Goal: Task Accomplishment & Management: Manage account settings

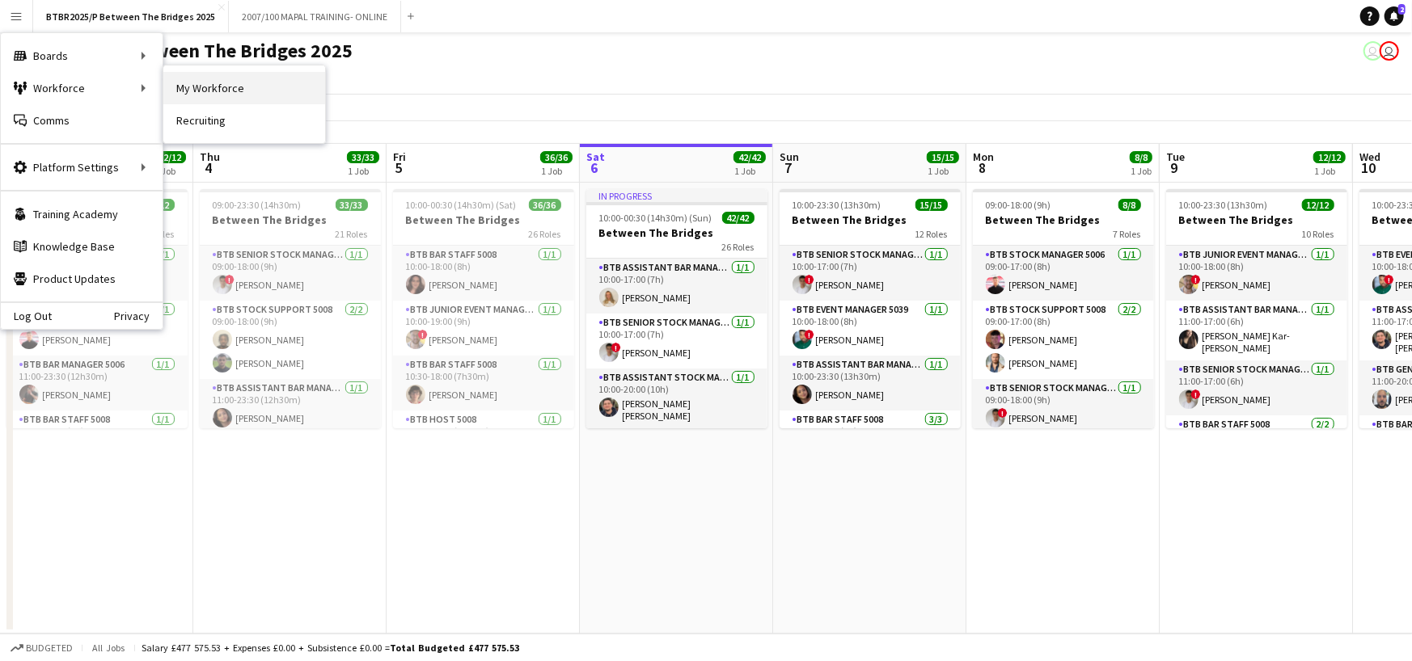
drag, startPoint x: 0, startPoint y: 0, endPoint x: 231, endPoint y: 82, distance: 245.2
click at [231, 82] on link "My Workforce" at bounding box center [244, 88] width 162 height 32
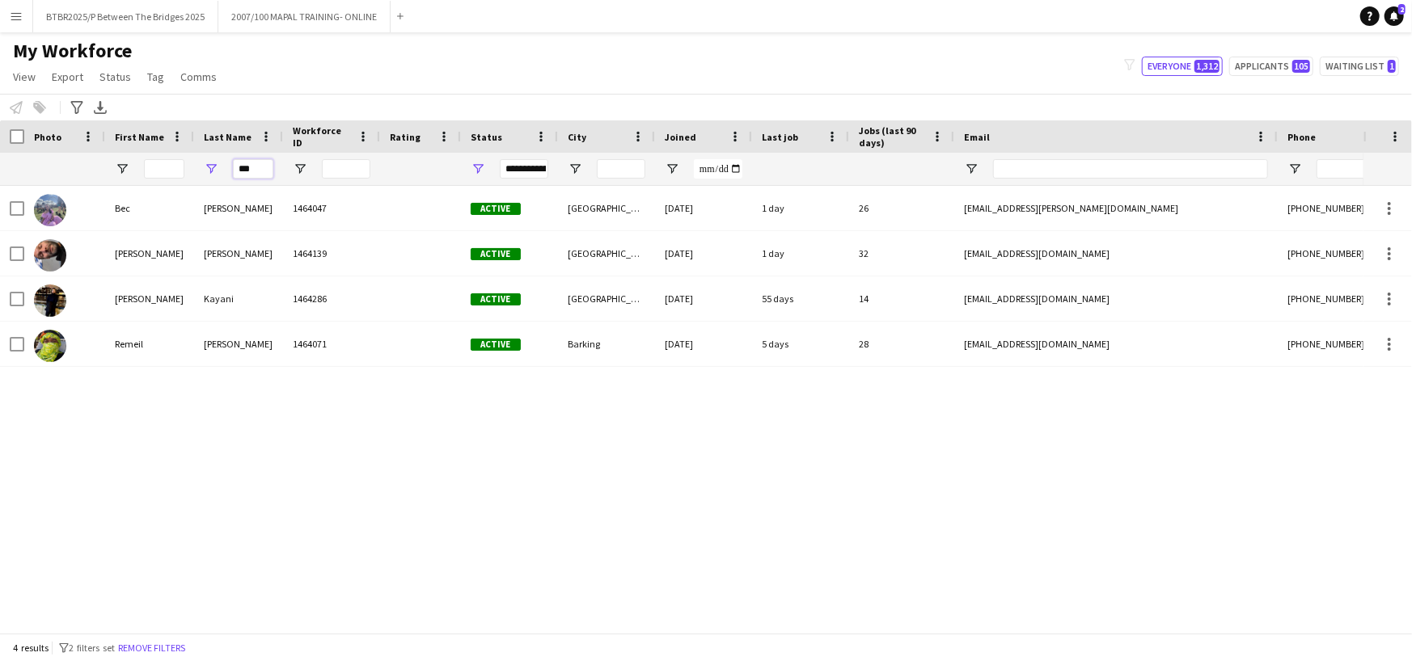
click at [243, 166] on input "***" at bounding box center [253, 168] width 40 height 19
click at [171, 168] on input "First Name Filter Input" at bounding box center [164, 168] width 40 height 19
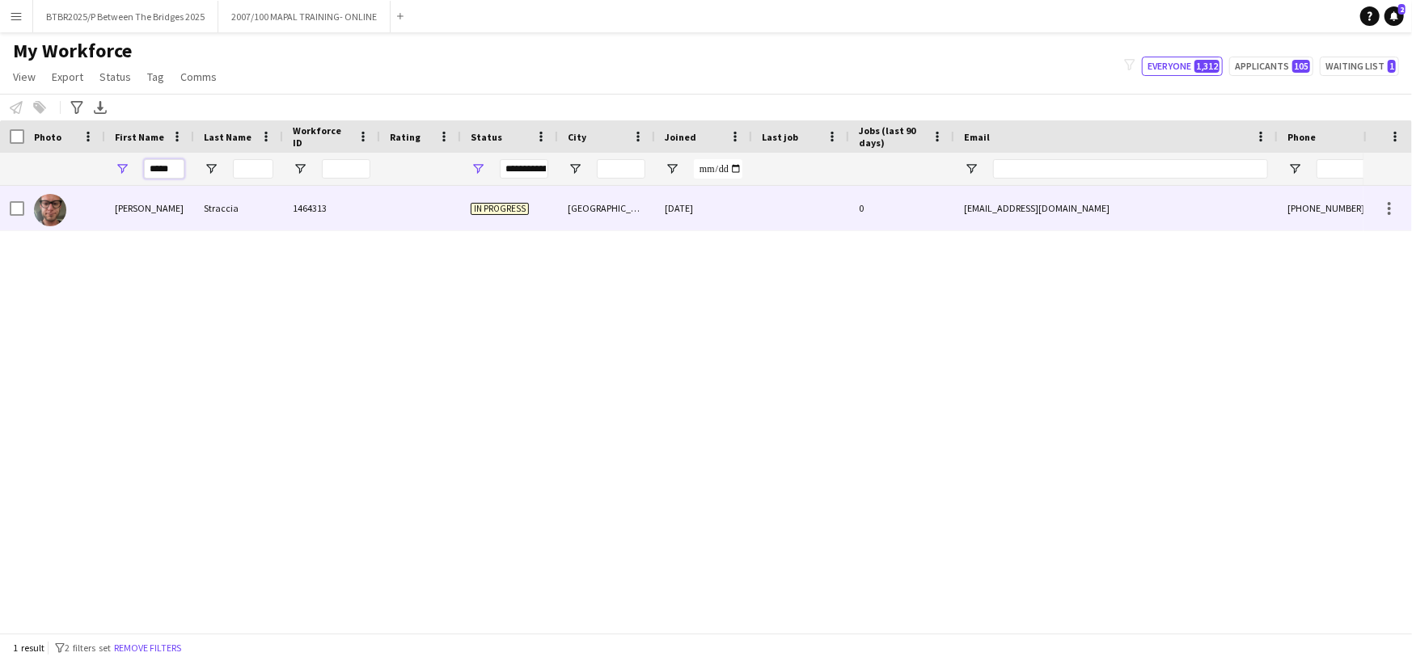
type input "*****"
click at [455, 204] on div at bounding box center [420, 208] width 81 height 44
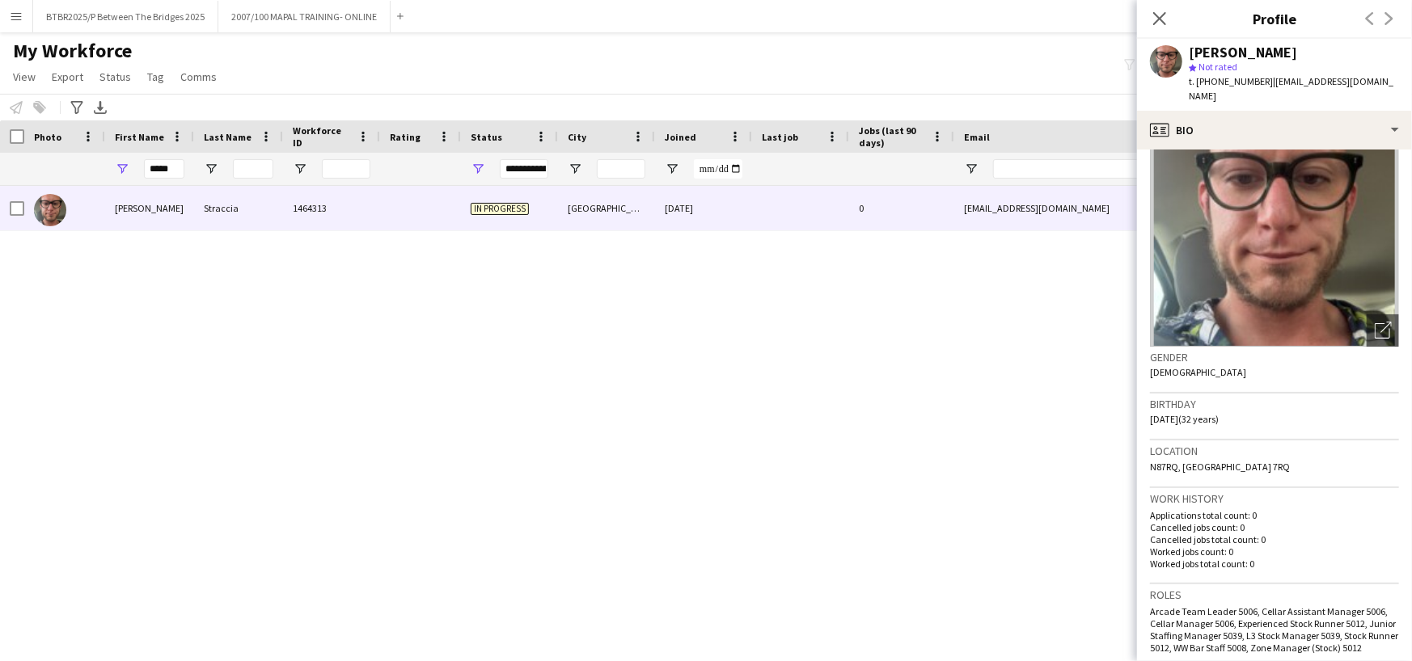
scroll to position [81, 0]
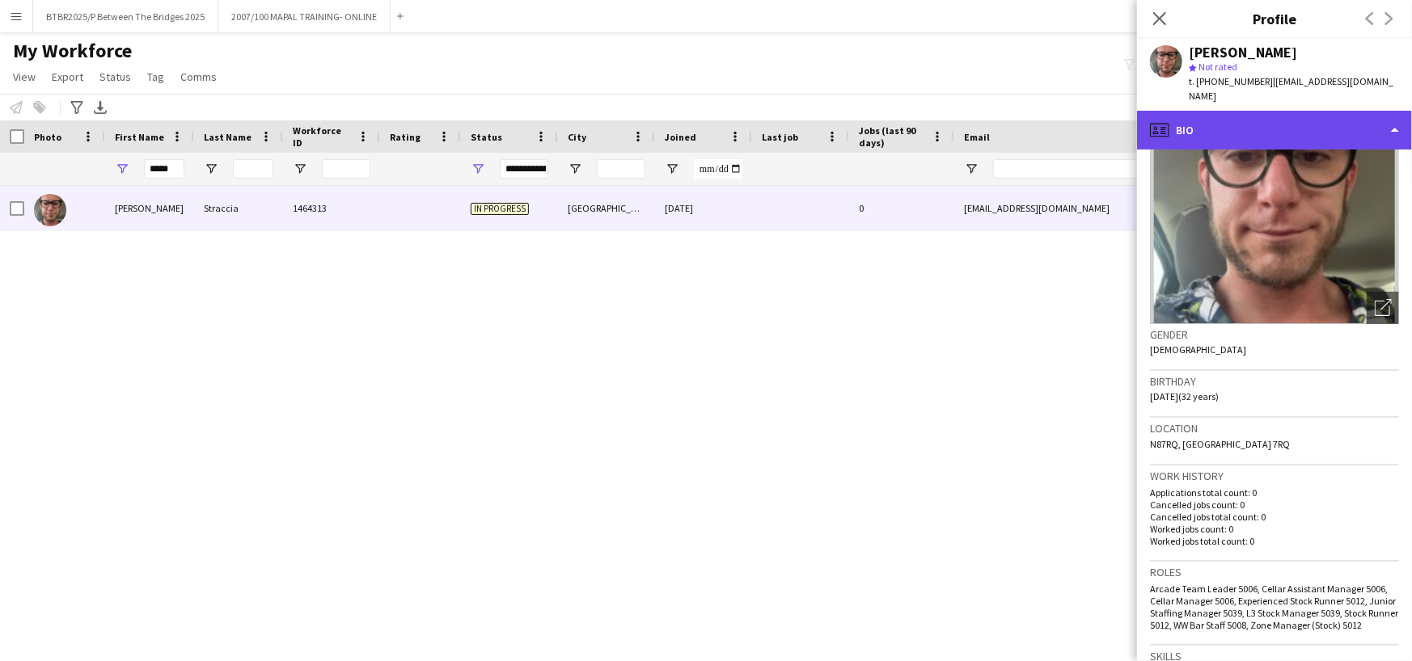
click at [1264, 112] on div "profile Bio" at bounding box center [1274, 130] width 275 height 39
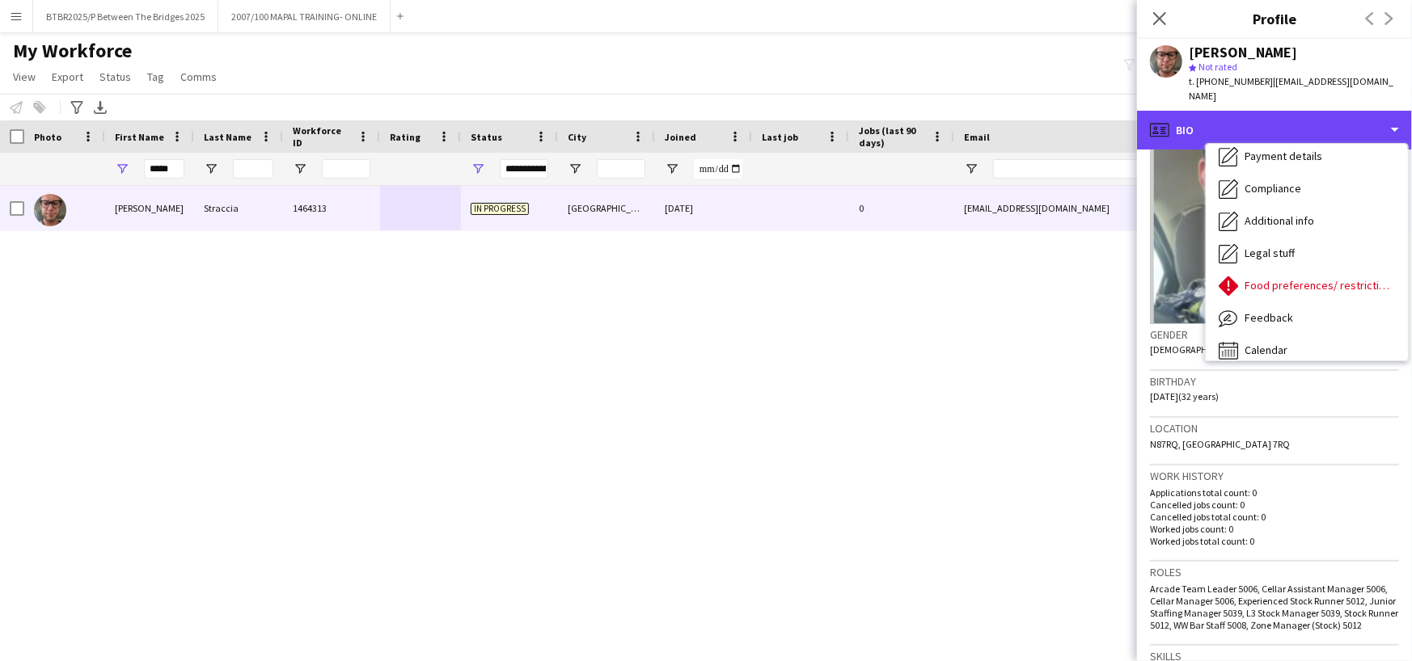
scroll to position [216, 0]
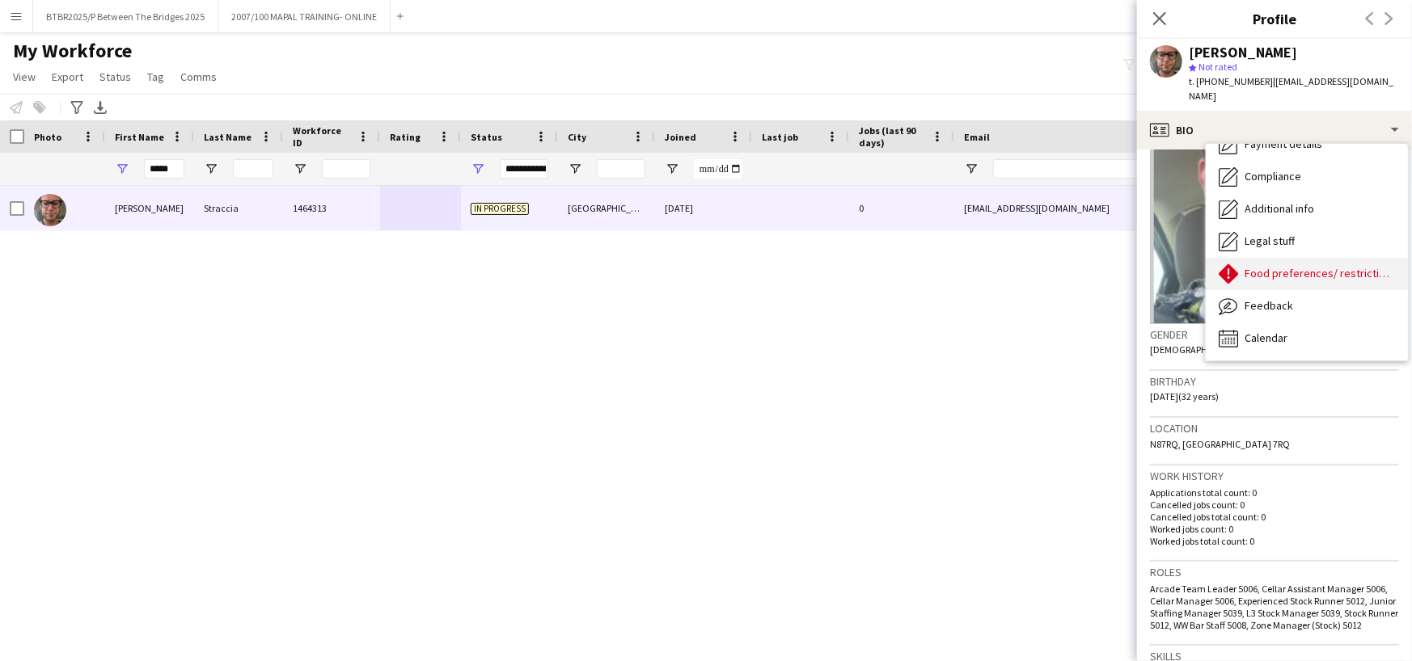
click at [1306, 266] on span "Food preferences/ restrictions" at bounding box center [1319, 273] width 150 height 15
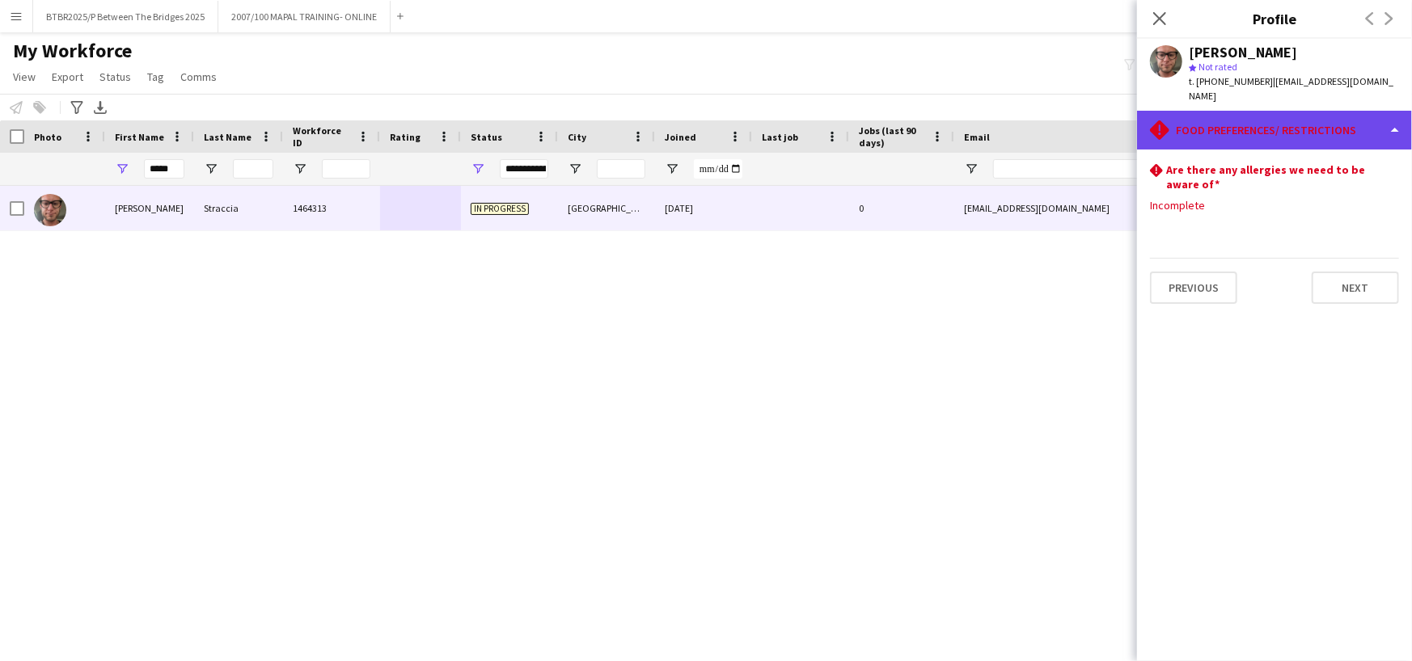
click at [1361, 130] on div "rhombus-alert Food preferences/ restrictions" at bounding box center [1274, 130] width 275 height 39
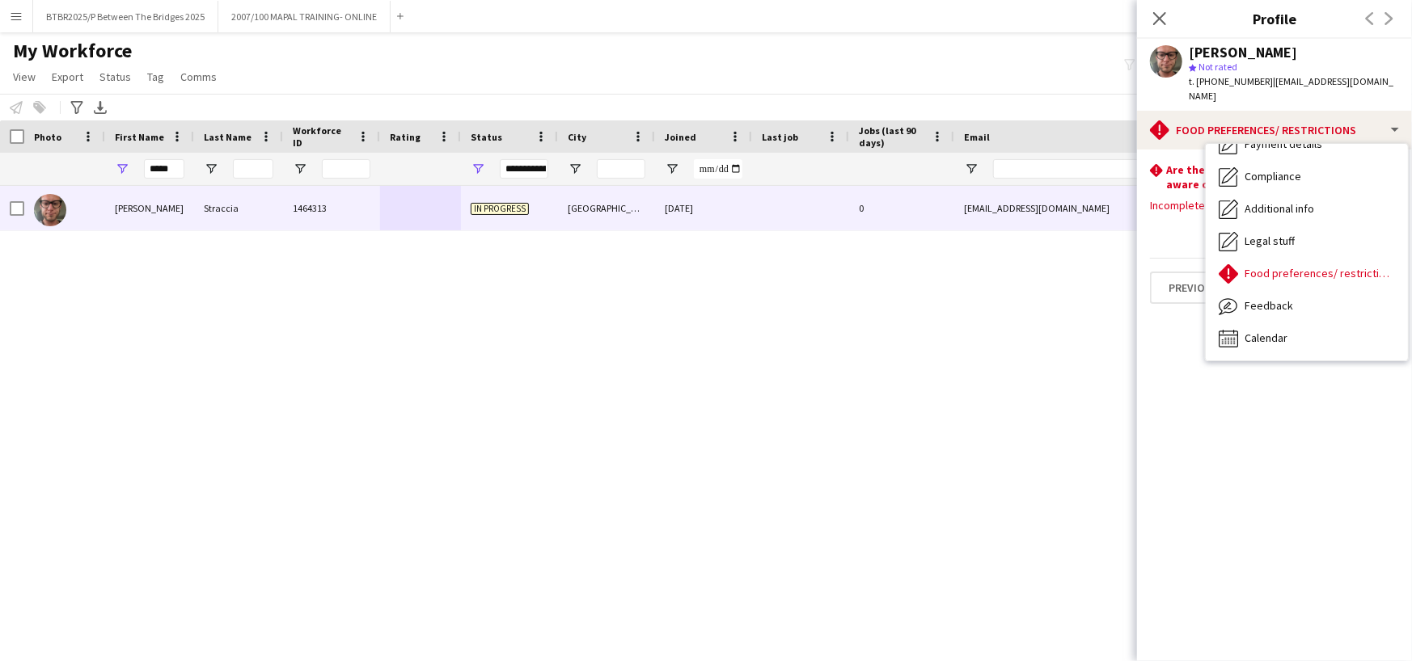
click at [1170, 162] on h3 "Are there any allergies we need to be aware of" at bounding box center [1276, 176] width 220 height 29
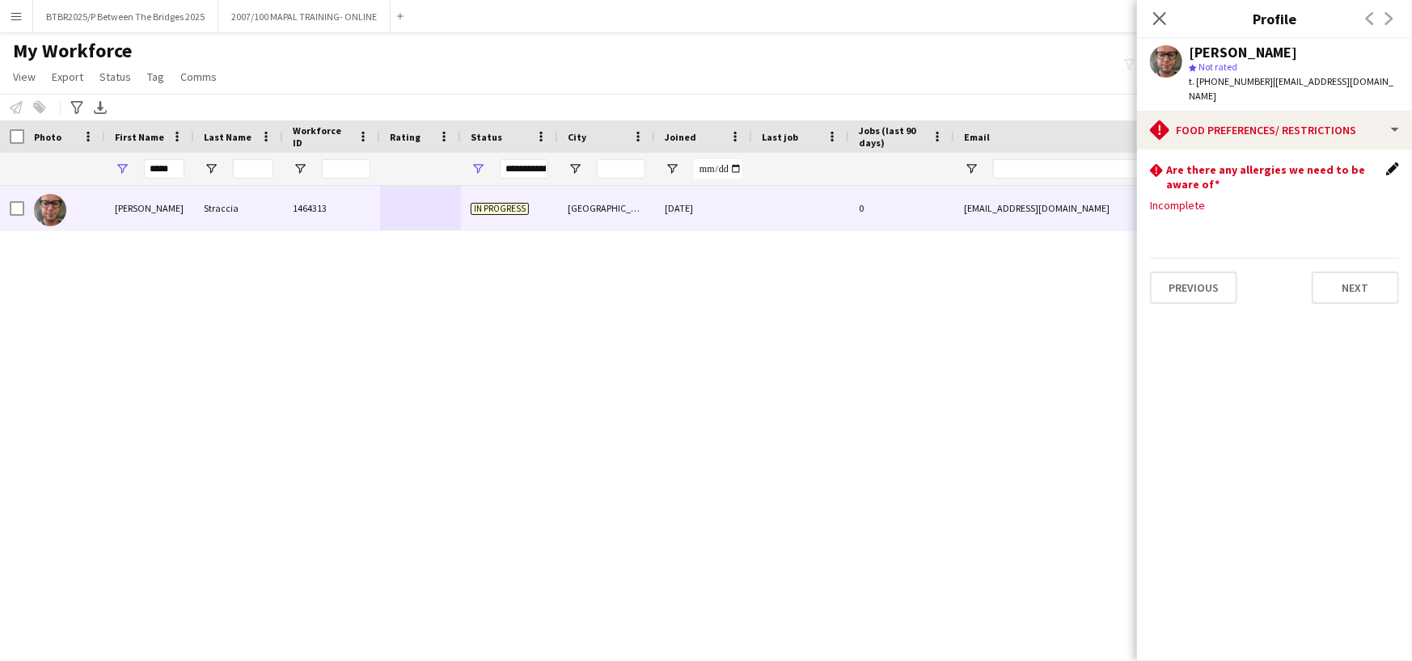
click at [1393, 162] on app-icon "Edit this field" at bounding box center [1392, 168] width 13 height 13
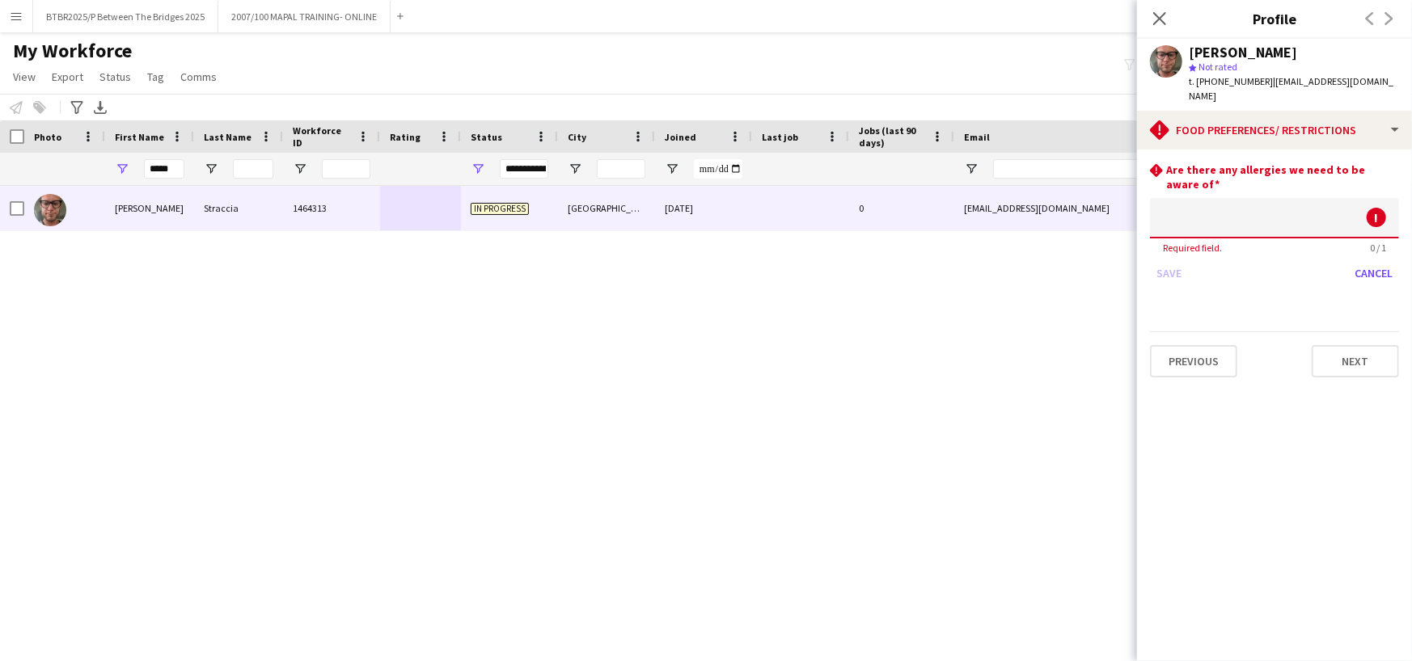
click at [1283, 169] on h3 "Are there any allergies we need to be aware of" at bounding box center [1282, 176] width 233 height 29
click at [1284, 198] on input at bounding box center [1274, 218] width 249 height 40
type input "*"
click at [1174, 264] on button "Save" at bounding box center [1169, 273] width 38 height 26
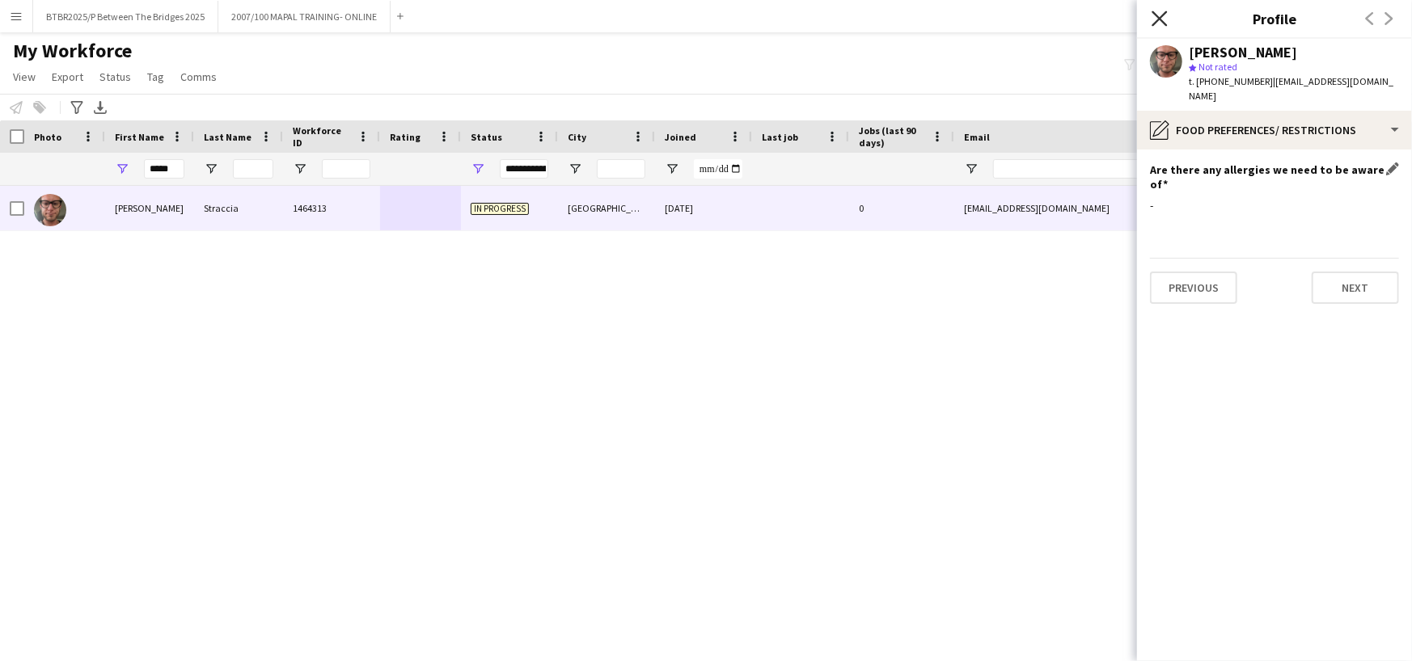
click at [1154, 15] on icon "Close pop-in" at bounding box center [1158, 18] width 15 height 15
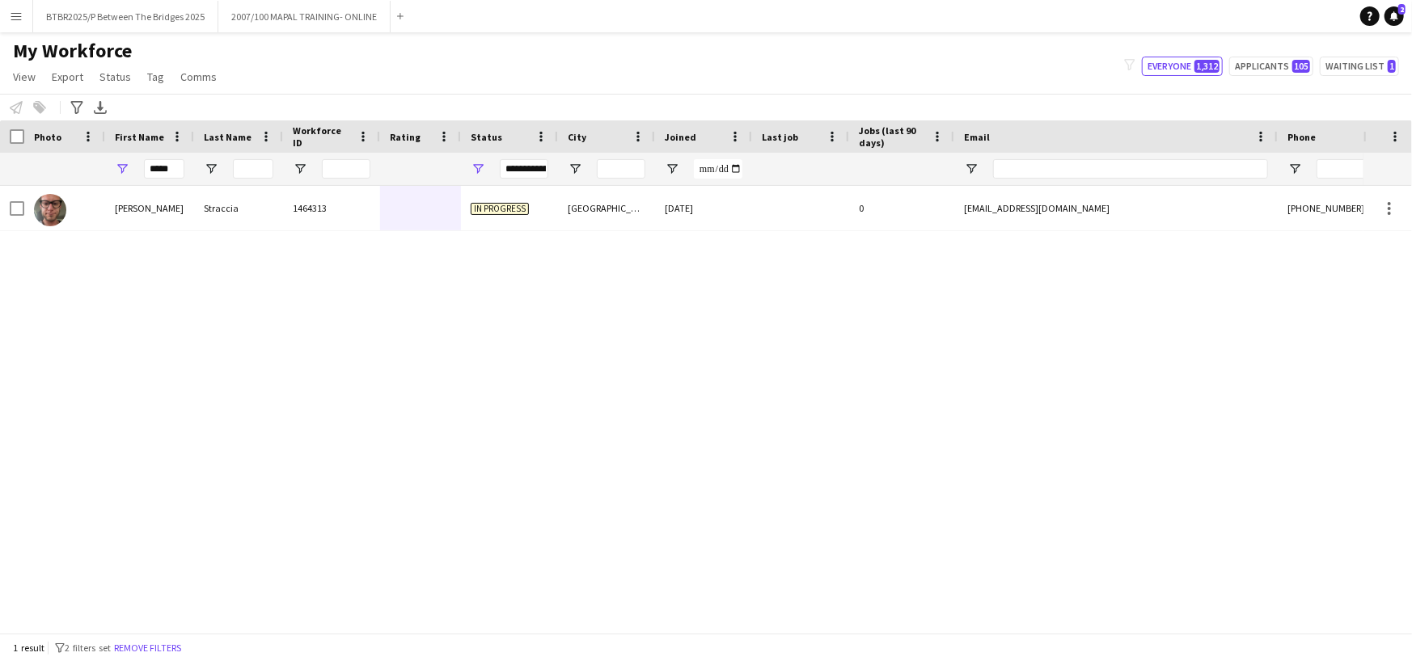
click at [980, 41] on div "My Workforce View Views Default view Details New Starters New starters report N…" at bounding box center [706, 66] width 1412 height 55
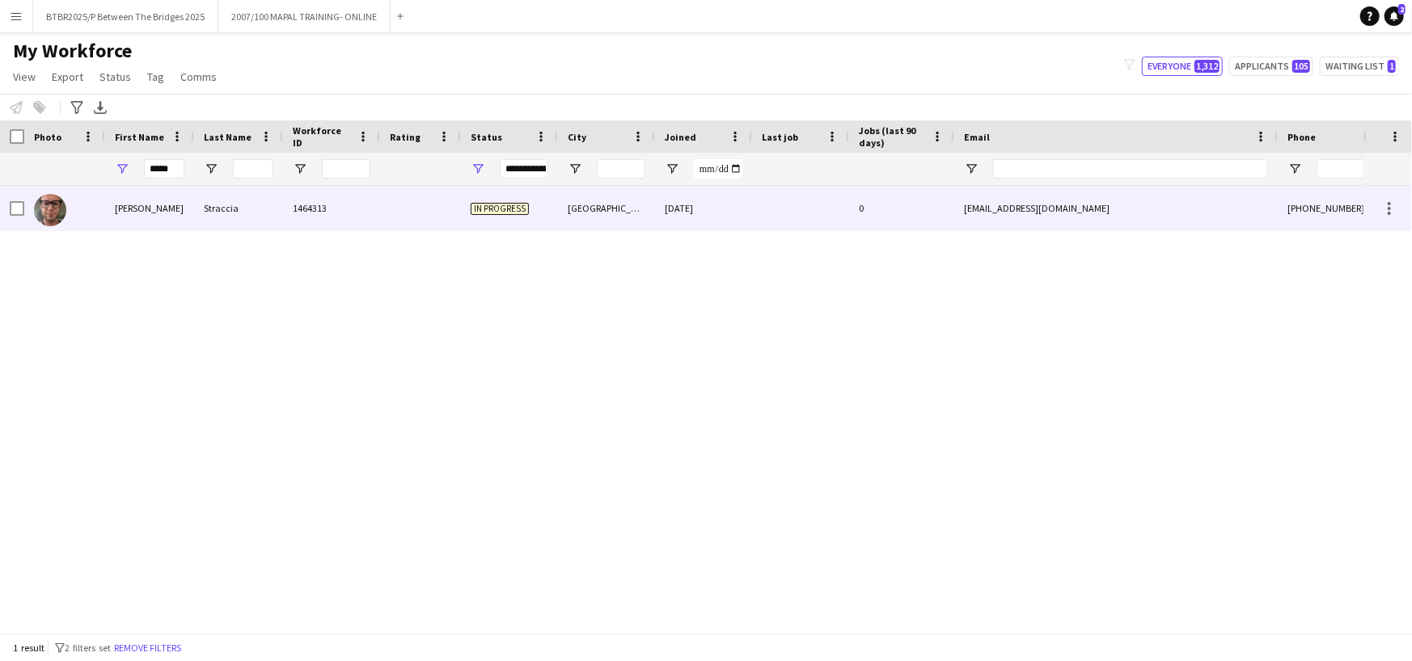
click at [380, 210] on div at bounding box center [420, 208] width 81 height 44
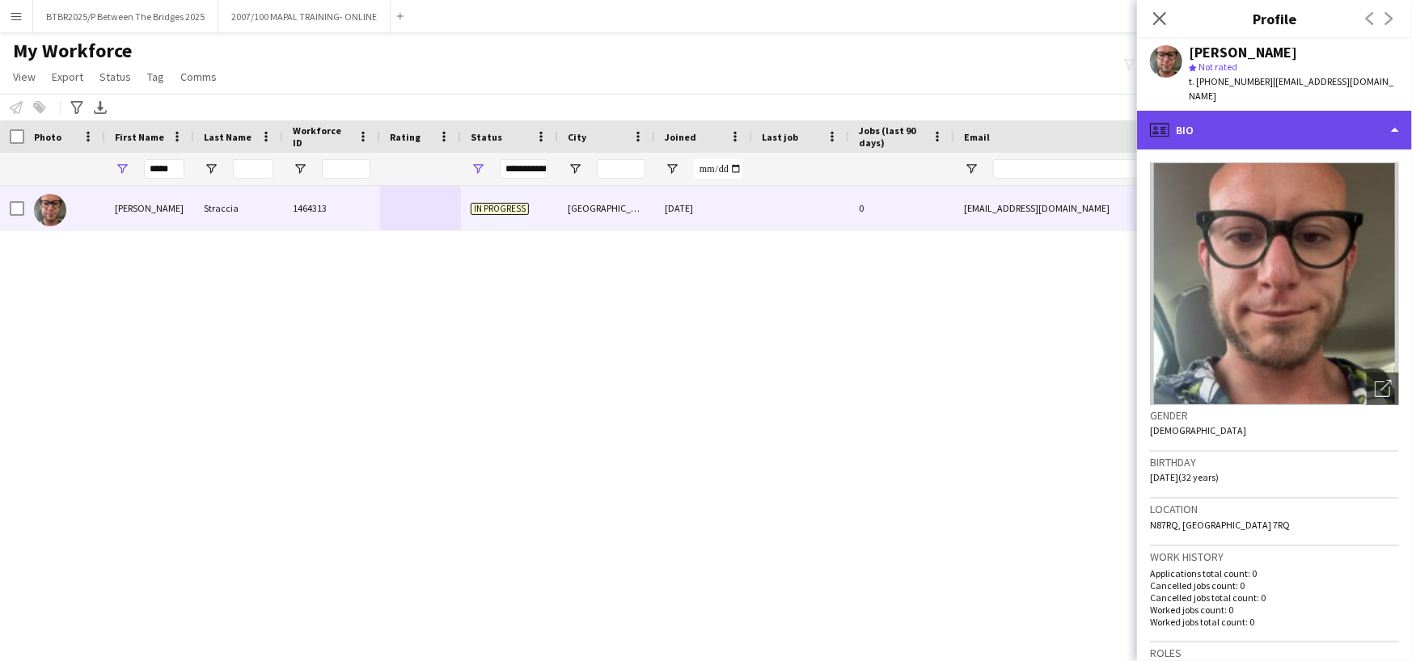
click at [1217, 117] on div "profile Bio" at bounding box center [1274, 130] width 275 height 39
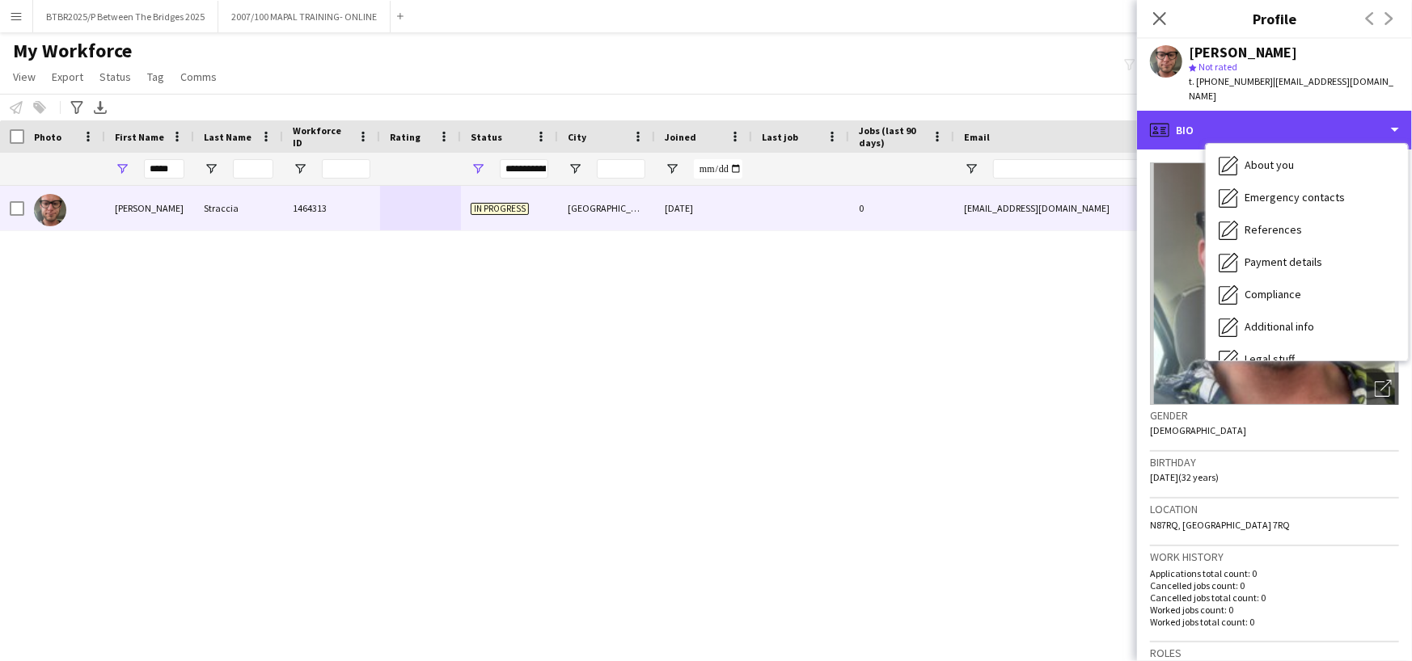
scroll to position [0, 0]
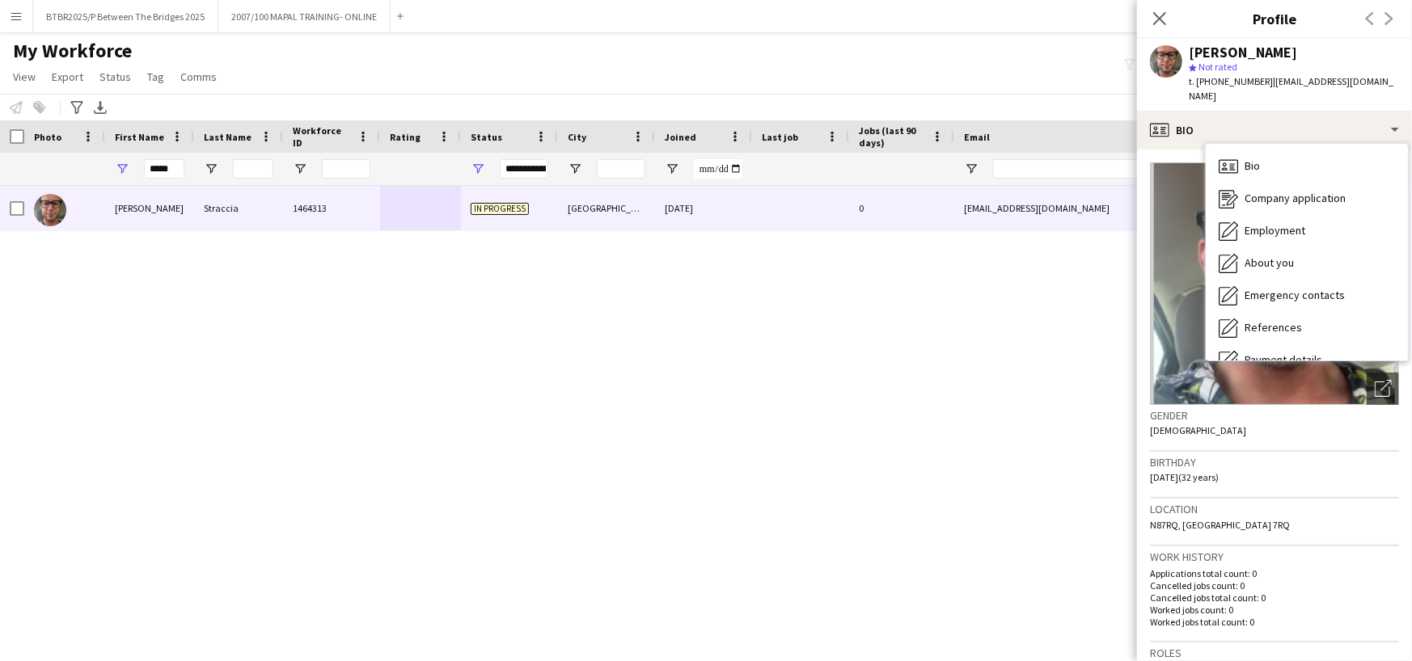
click at [924, 80] on div "My Workforce View Views Default view Details New Starters New starters report N…" at bounding box center [706, 66] width 1412 height 55
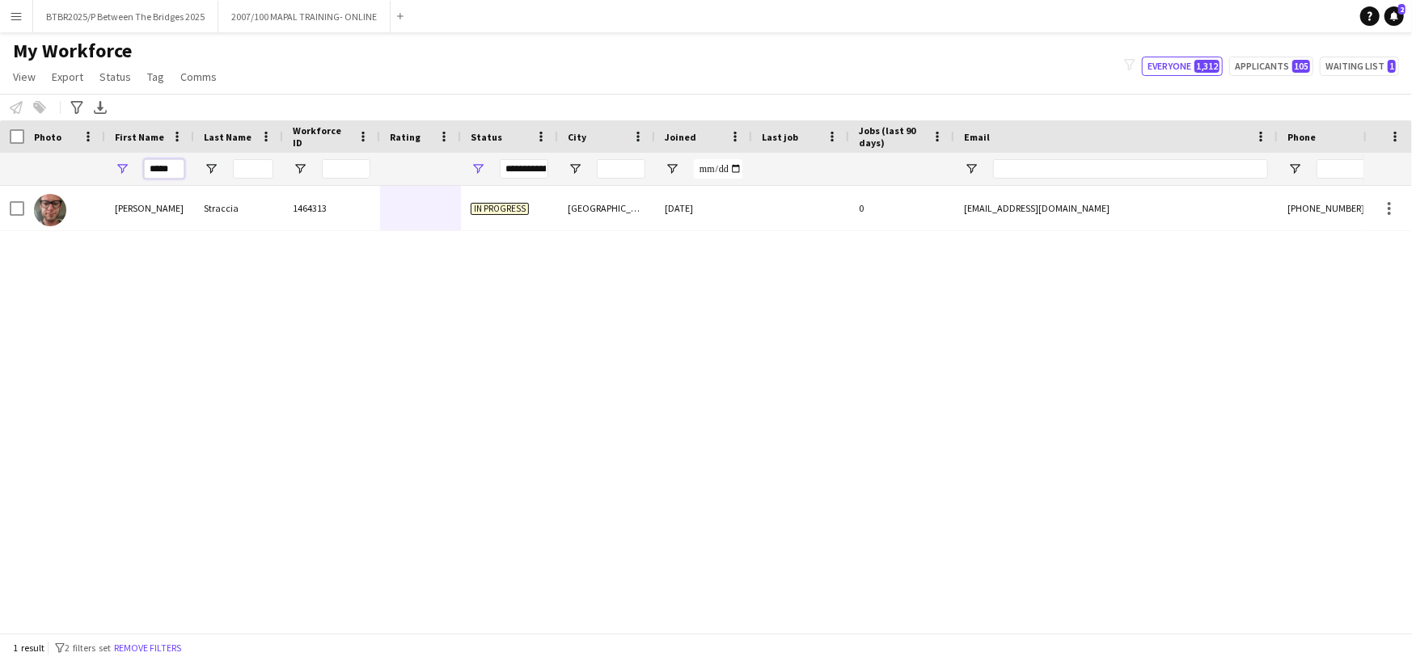
click at [166, 165] on input "*****" at bounding box center [164, 168] width 40 height 19
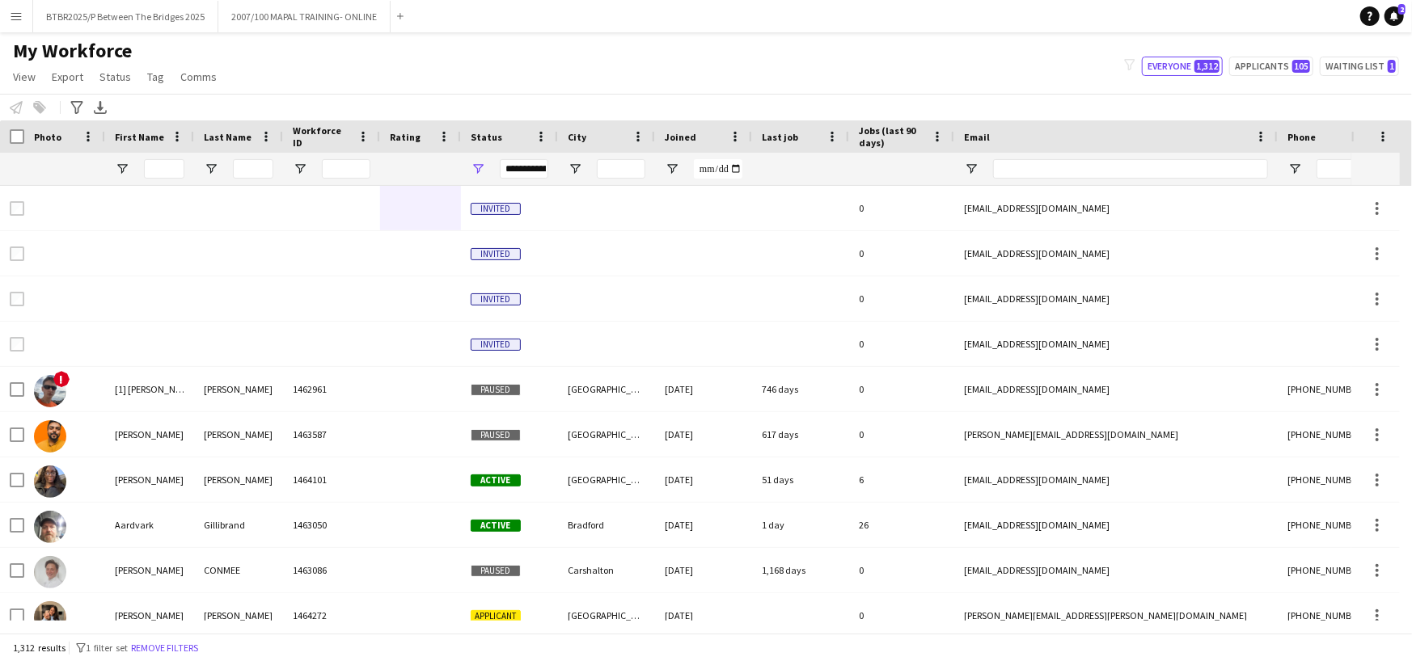
click at [327, 82] on div "My Workforce View Views Default view Details New Starters New starters report N…" at bounding box center [706, 66] width 1412 height 55
